Goal: Transaction & Acquisition: Download file/media

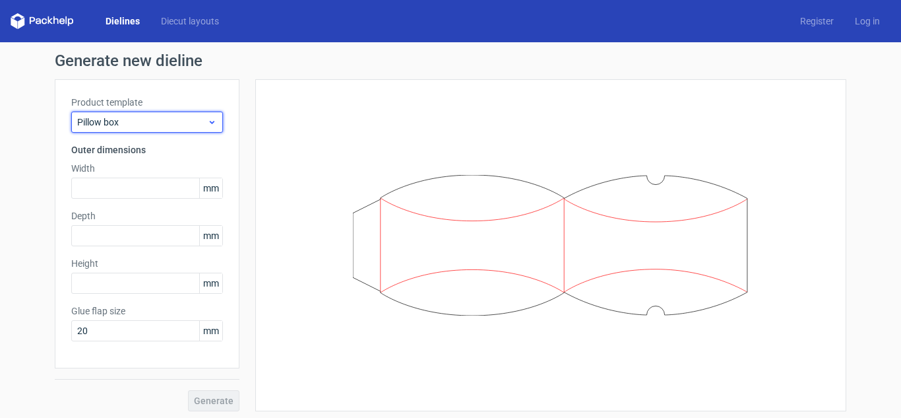
click at [141, 124] on span "Pillow box" at bounding box center [142, 121] width 130 height 13
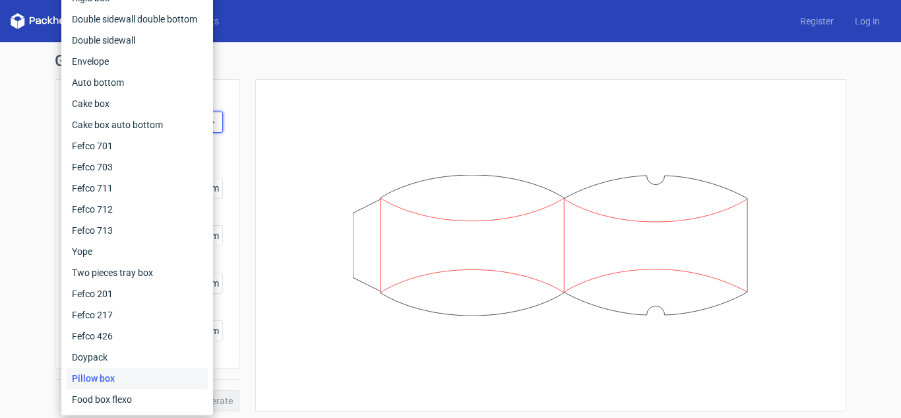
click at [419, 252] on icon at bounding box center [551, 245] width 396 height 141
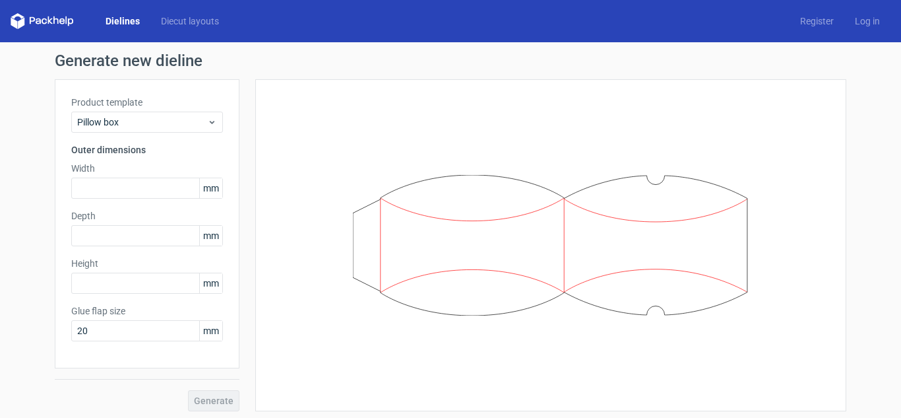
scroll to position [4, 0]
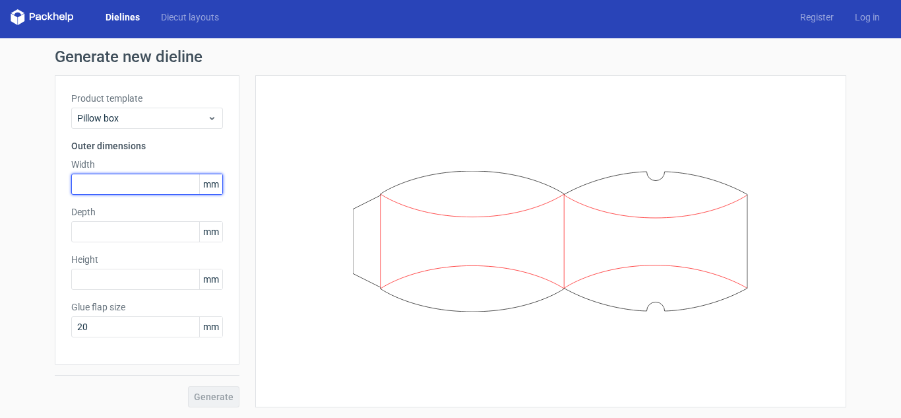
click at [106, 175] on input "text" at bounding box center [147, 183] width 152 height 21
type input "300"
click at [383, 293] on icon at bounding box center [473, 299] width 184 height 23
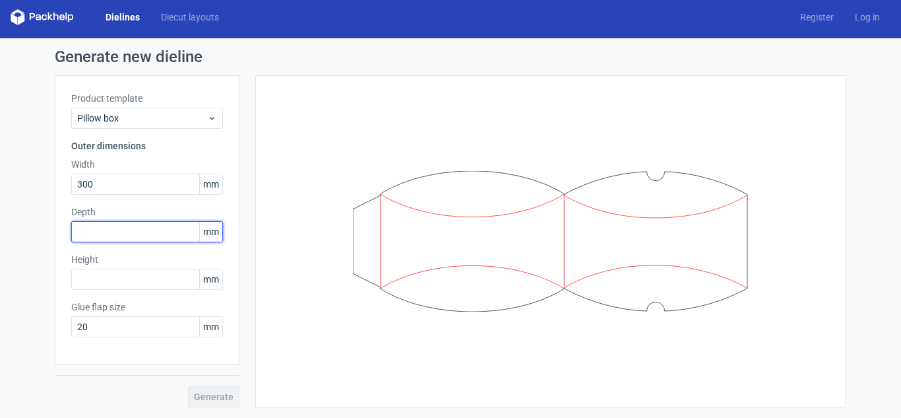
click at [127, 229] on input "text" at bounding box center [147, 231] width 152 height 21
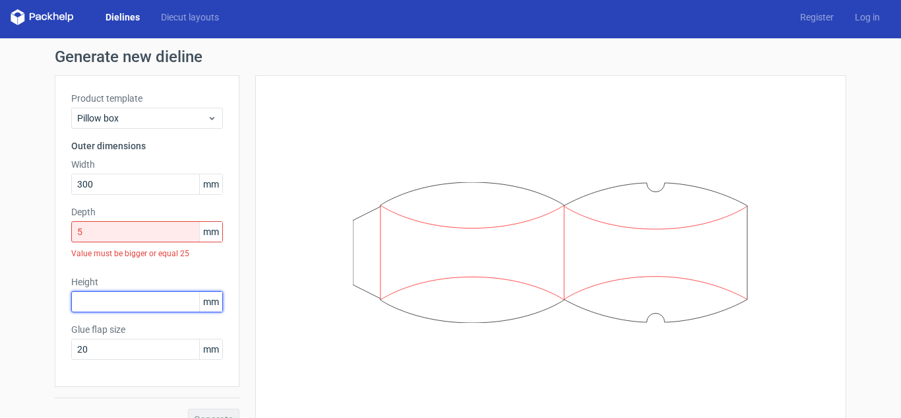
click at [139, 280] on div "Height mm" at bounding box center [147, 293] width 152 height 37
click at [131, 239] on input "5" at bounding box center [147, 231] width 152 height 21
drag, startPoint x: 29, startPoint y: 239, endPoint x: 0, endPoint y: 237, distance: 29.1
click at [0, 237] on div "Generate new dieline Product template Pillow box Outer dimensions Width 300 mm …" at bounding box center [450, 239] width 901 height 402
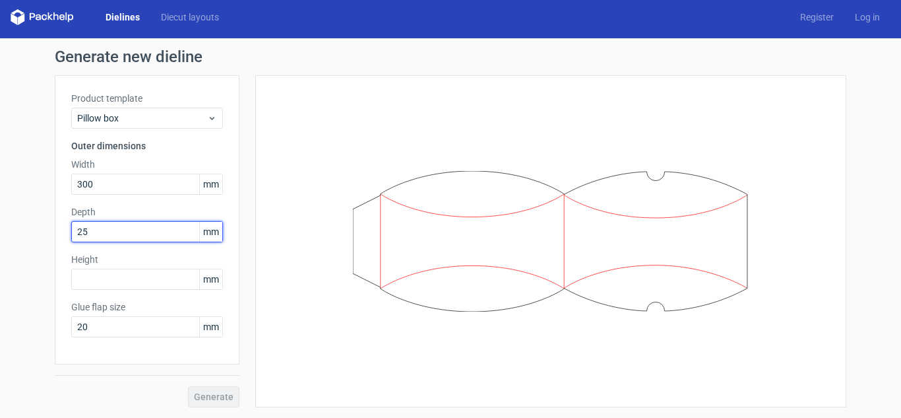
type input "2"
type input "50"
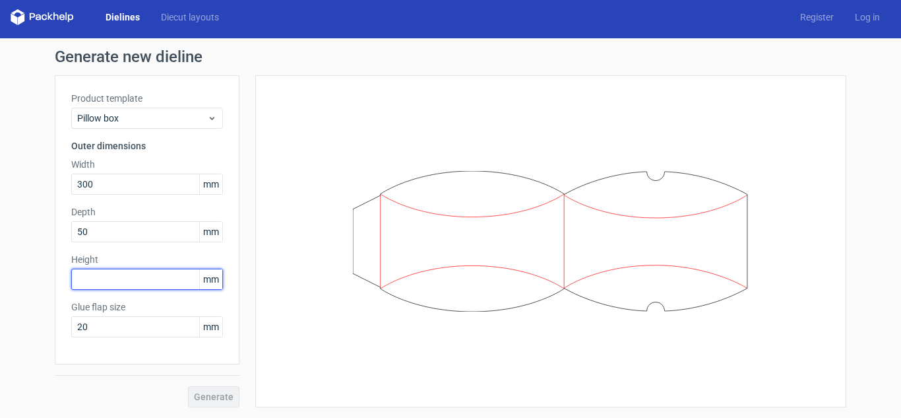
click at [141, 275] on input "text" at bounding box center [147, 278] width 152 height 21
type input "150"
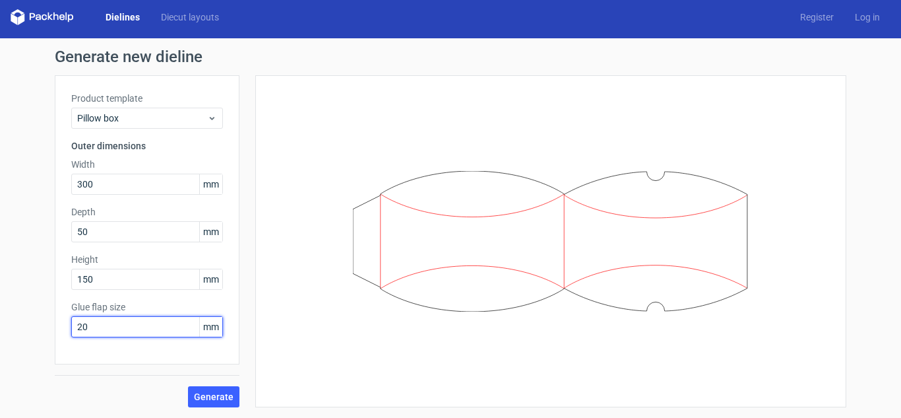
click at [130, 321] on input "20" at bounding box center [147, 326] width 152 height 21
type input "2"
type input "15"
click at [142, 379] on div "Generate" at bounding box center [147, 385] width 185 height 43
click at [194, 395] on span "Generate" at bounding box center [214, 396] width 40 height 9
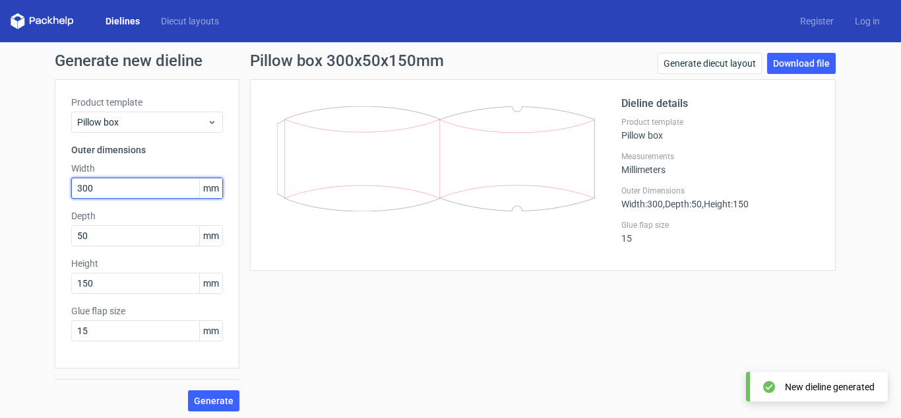
drag, startPoint x: 76, startPoint y: 194, endPoint x: 26, endPoint y: 196, distance: 49.5
click at [28, 197] on div "Generate new dieline Product template Pillow box Outer dimensions Width 300 mm …" at bounding box center [450, 231] width 901 height 379
type input "150"
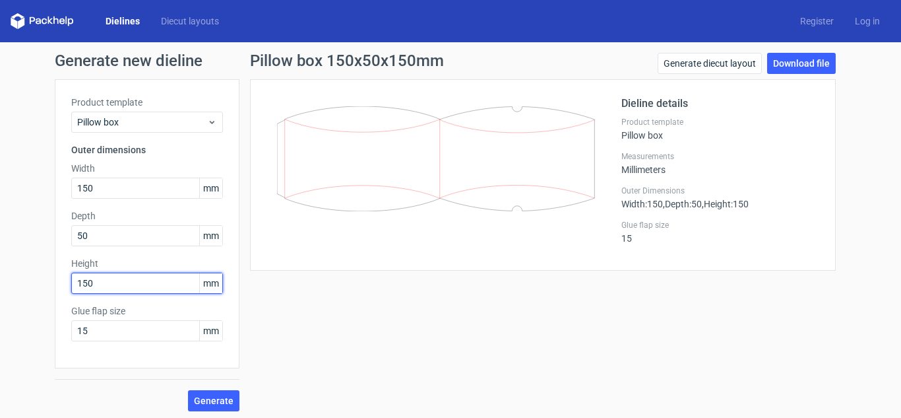
drag, startPoint x: 105, startPoint y: 287, endPoint x: 0, endPoint y: 279, distance: 105.2
click at [0, 281] on div "Generate new dieline Product template Pillow box Outer dimensions Width 150 mm …" at bounding box center [450, 231] width 901 height 379
type input "300"
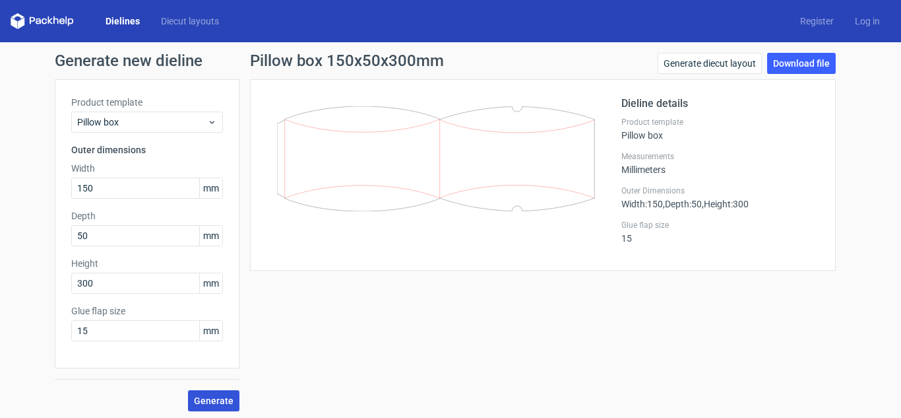
click at [203, 398] on span "Generate" at bounding box center [214, 400] width 40 height 9
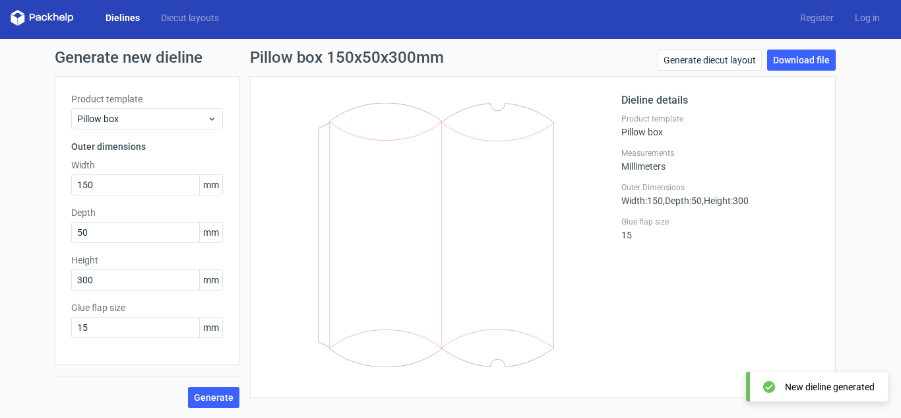
scroll to position [4, 0]
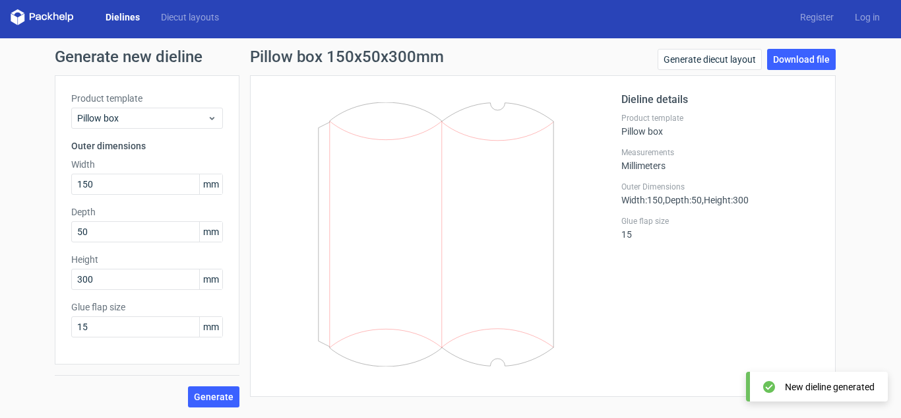
click at [586, 211] on icon at bounding box center [436, 234] width 318 height 264
click at [428, 214] on icon at bounding box center [436, 234] width 318 height 264
drag, startPoint x: 414, startPoint y: 181, endPoint x: 375, endPoint y: 208, distance: 46.5
drag, startPoint x: 375, startPoint y: 208, endPoint x: 340, endPoint y: 143, distance: 73.5
click at [315, 148] on icon at bounding box center [436, 234] width 318 height 264
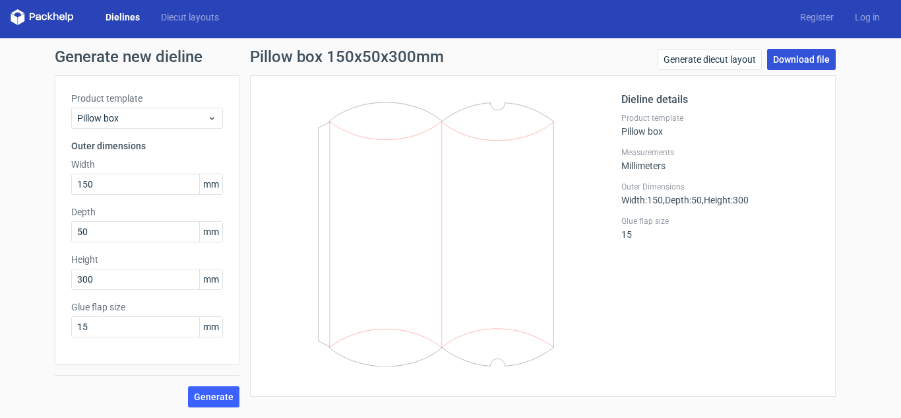
click at [790, 57] on link "Download file" at bounding box center [801, 59] width 69 height 21
